Goal: Information Seeking & Learning: Learn about a topic

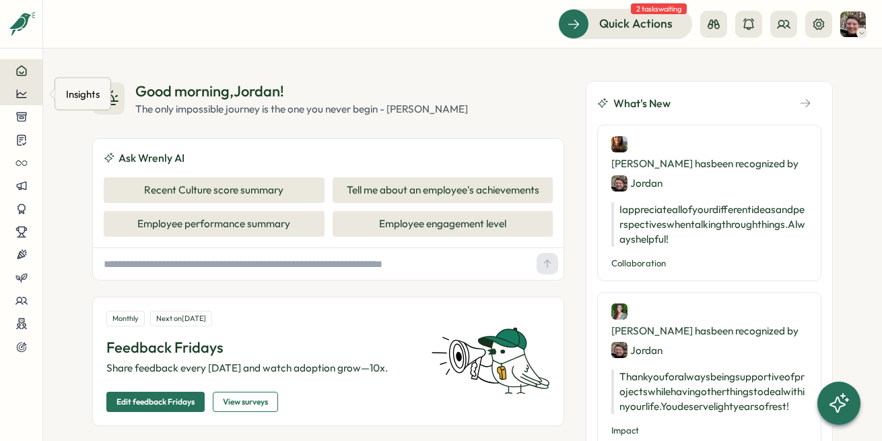
click at [23, 100] on button at bounding box center [21, 93] width 42 height 23
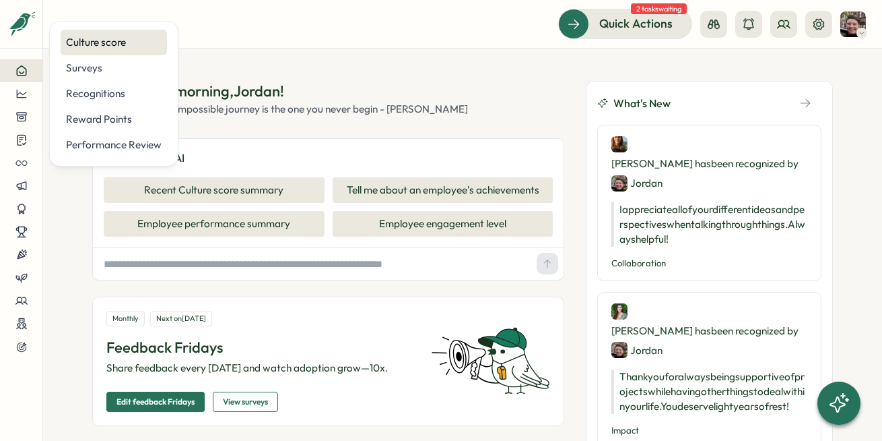
click at [132, 37] on div "Culture score" at bounding box center [114, 42] width 96 height 15
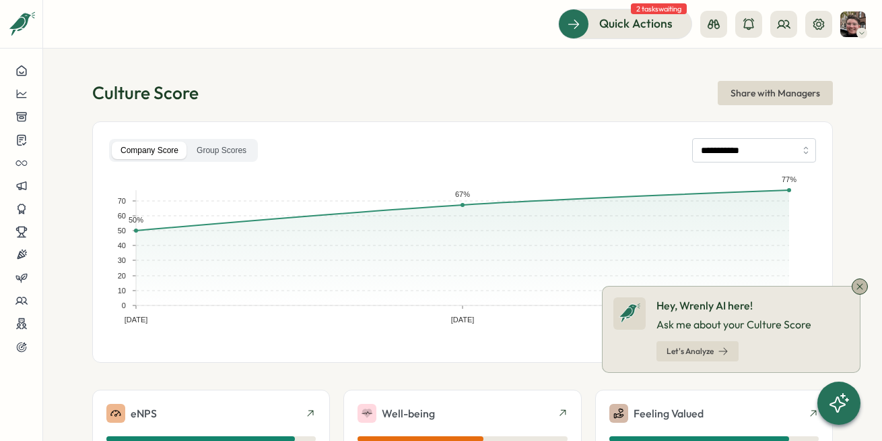
click at [861, 282] on icon at bounding box center [860, 286] width 11 height 11
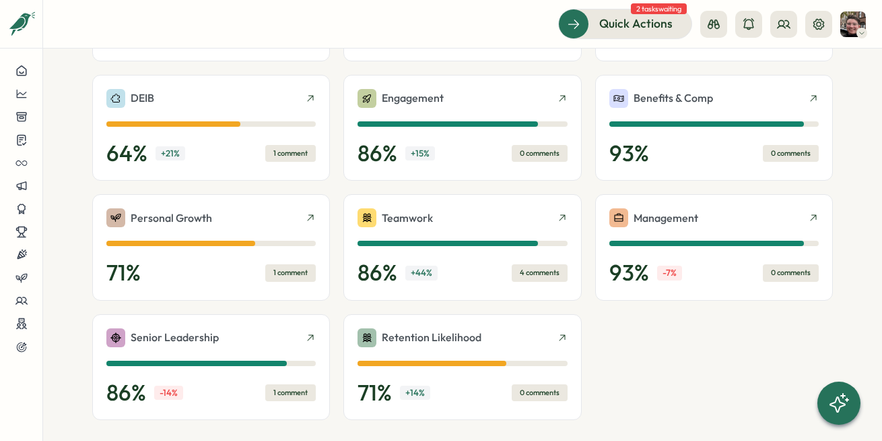
scroll to position [496, 0]
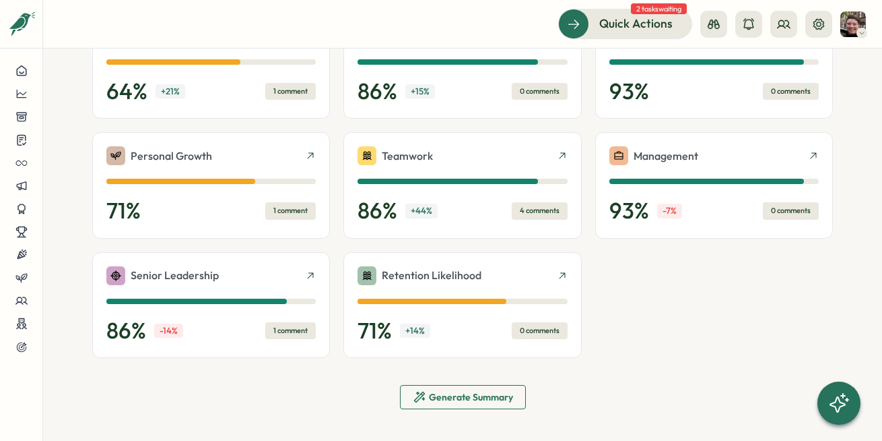
click at [492, 393] on span "Generate Summary" at bounding box center [471, 396] width 84 height 9
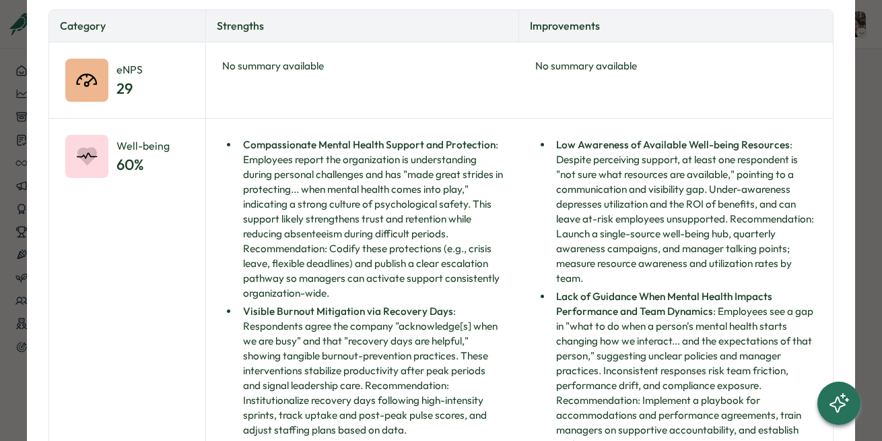
scroll to position [0, 0]
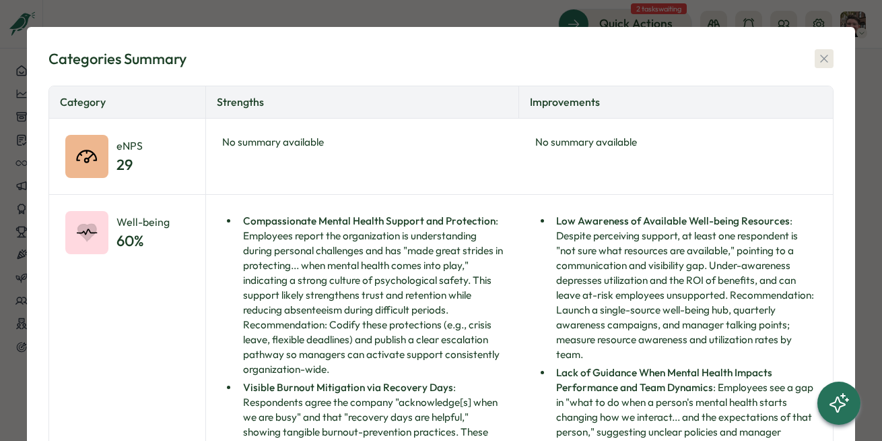
click at [818, 55] on icon "button" at bounding box center [824, 58] width 13 height 13
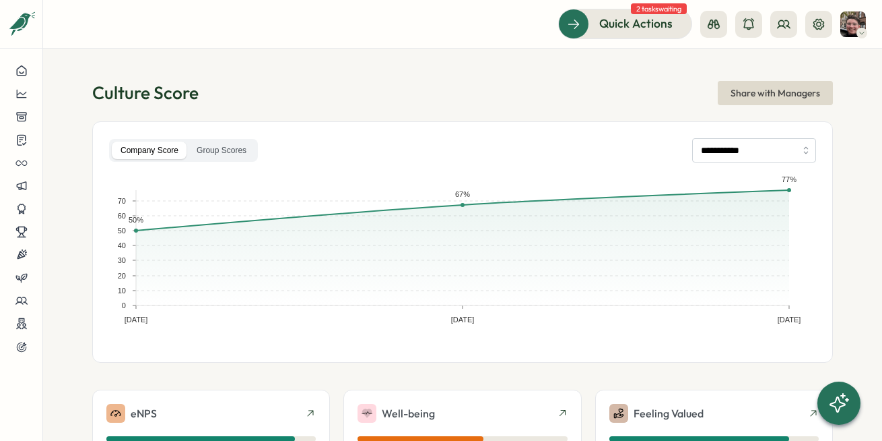
click at [748, 99] on span "Share with Managers" at bounding box center [776, 93] width 90 height 23
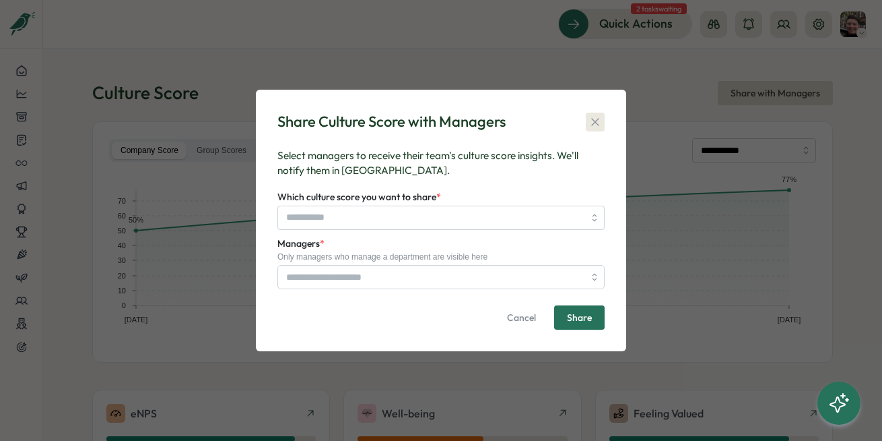
click at [600, 117] on icon "button" at bounding box center [595, 121] width 13 height 13
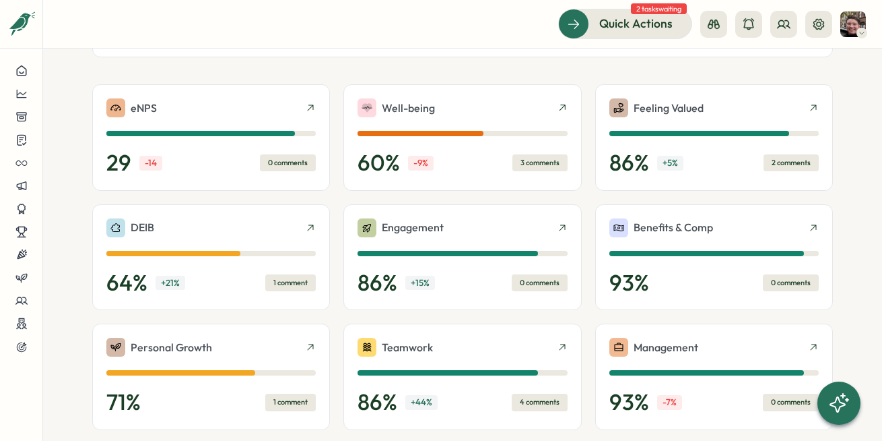
scroll to position [310, 0]
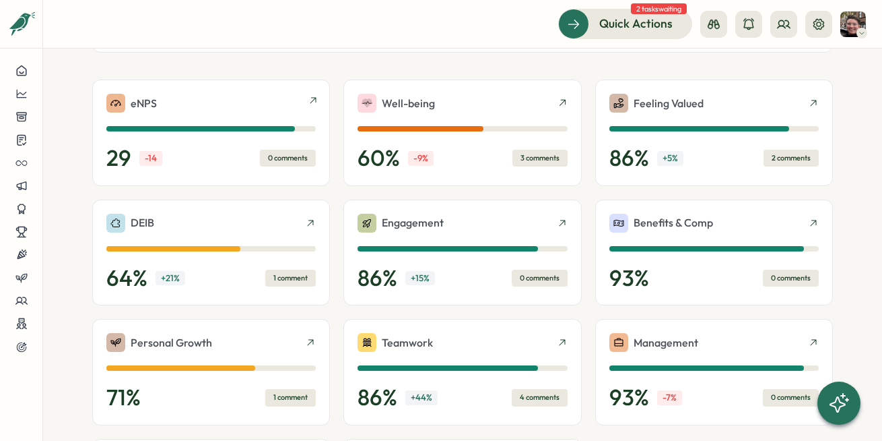
click at [308, 100] on icon at bounding box center [313, 100] width 11 height 11
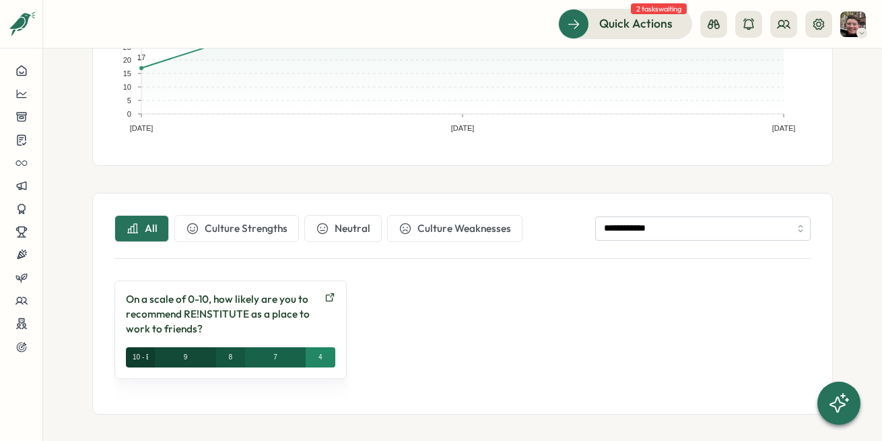
scroll to position [302, 0]
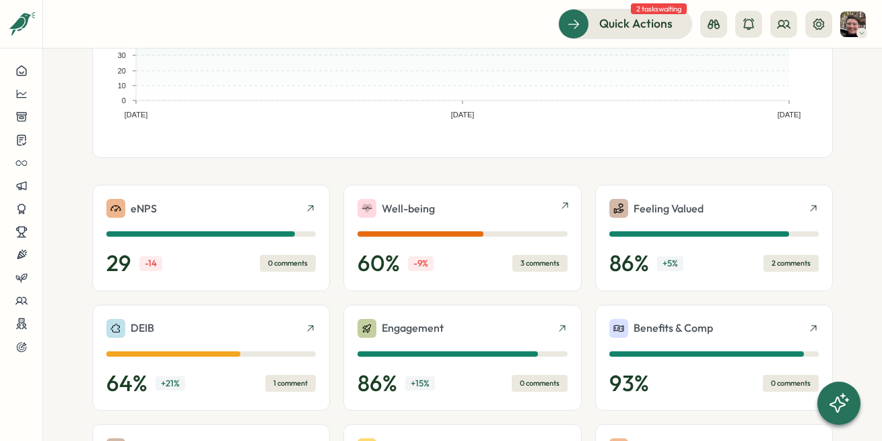
scroll to position [203, 0]
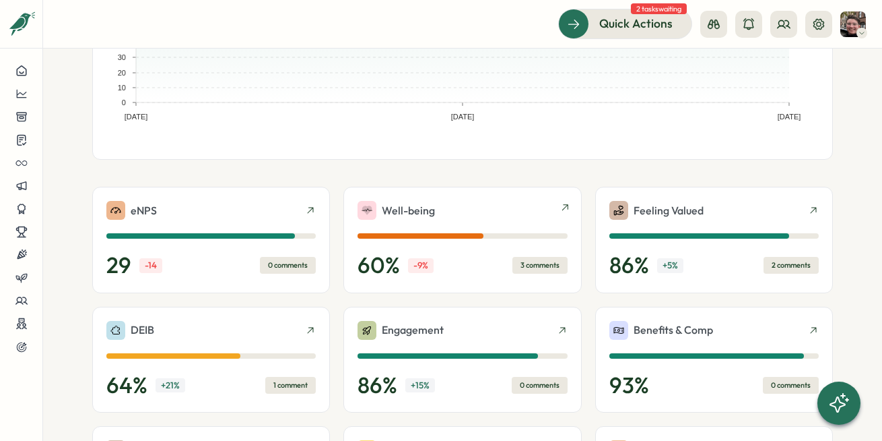
click at [562, 210] on icon at bounding box center [565, 207] width 11 height 11
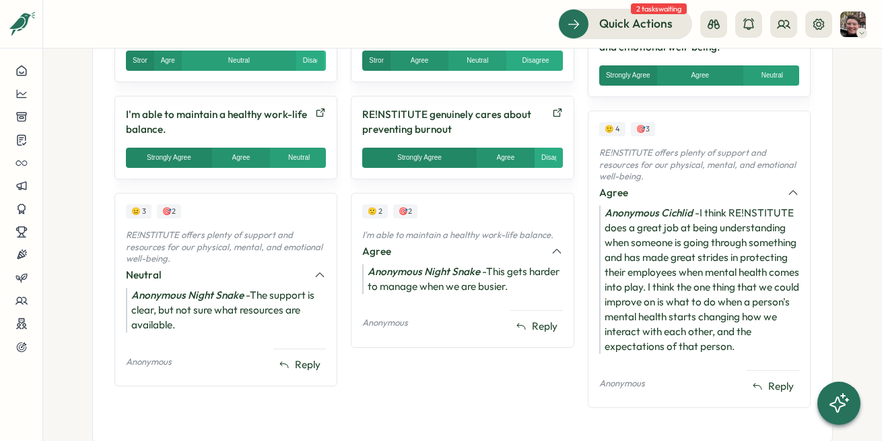
scroll to position [754, 0]
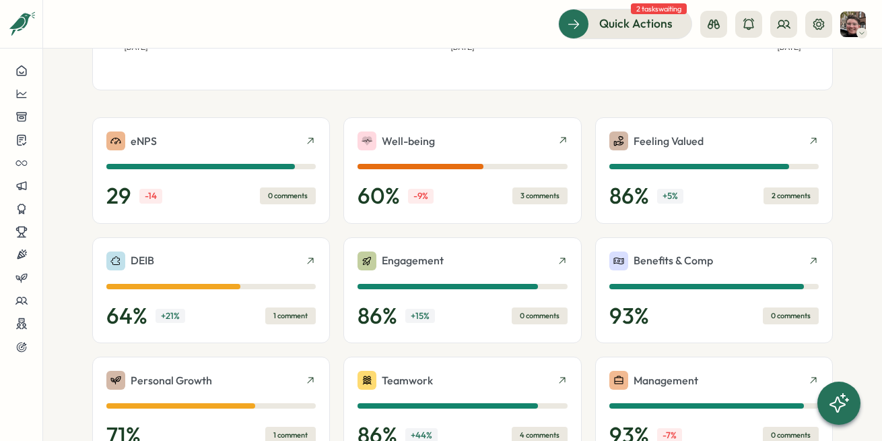
scroll to position [273, 0]
click at [734, 152] on div "Feeling Valued 86 % + 5 % 2 comments" at bounding box center [714, 170] width 209 height 78
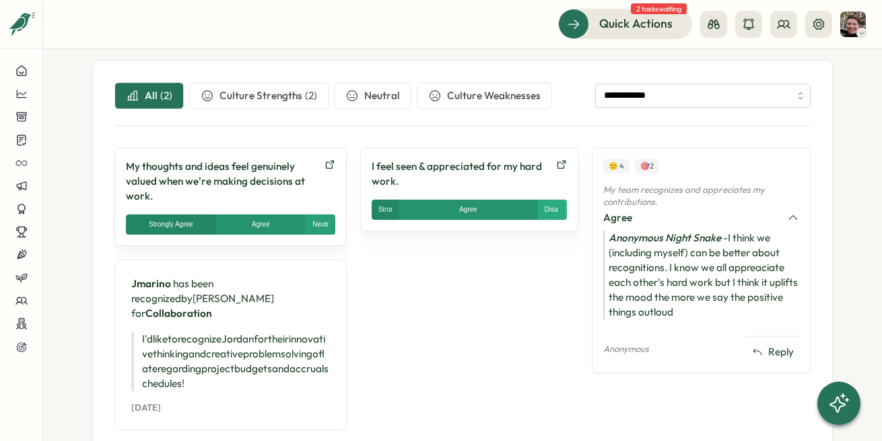
scroll to position [471, 0]
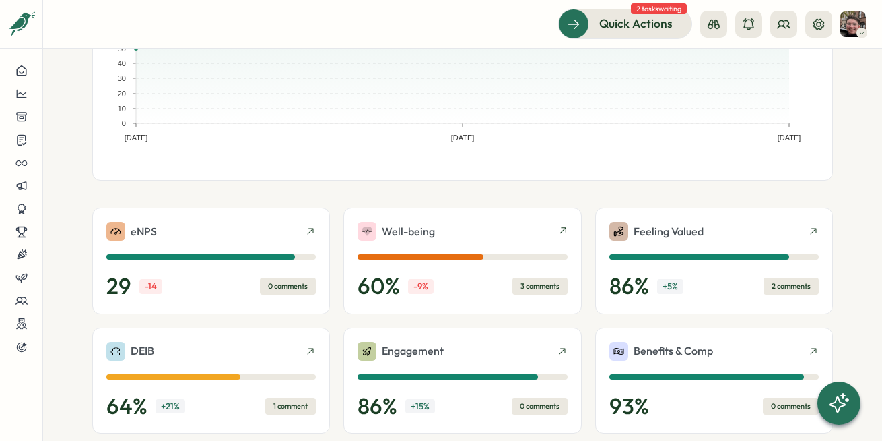
scroll to position [189, 0]
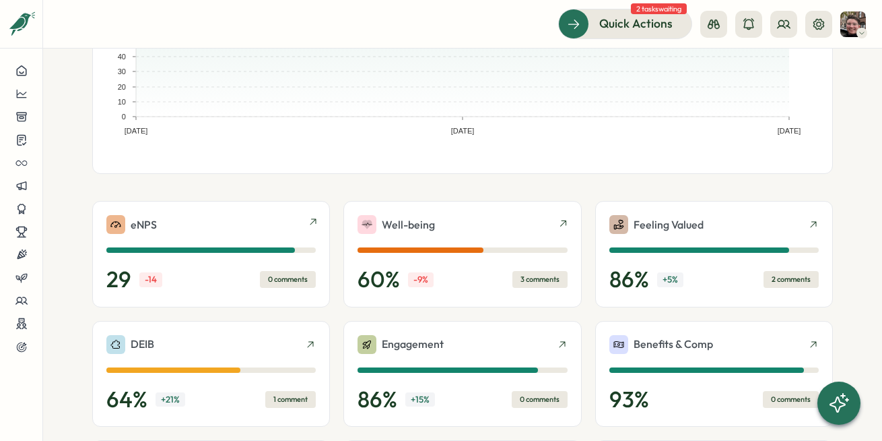
click at [313, 247] on div at bounding box center [210, 249] width 209 height 5
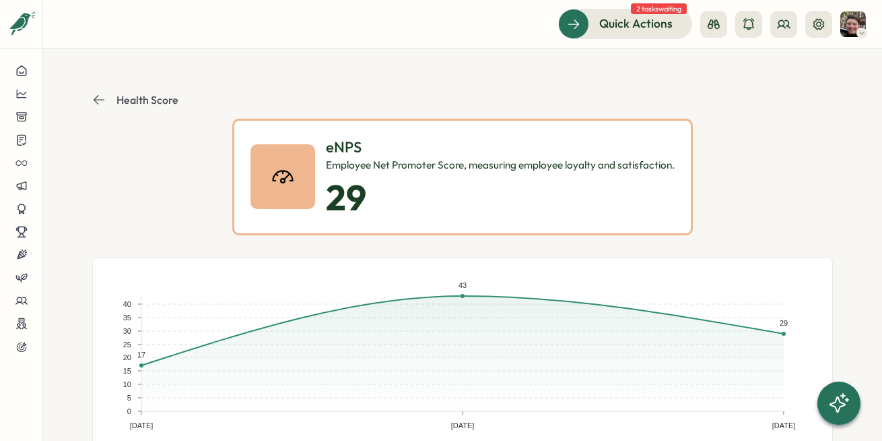
click at [95, 108] on header "Health Score" at bounding box center [462, 100] width 741 height 38
click at [92, 98] on icon at bounding box center [98, 99] width 13 height 13
